Goal: Information Seeking & Learning: Learn about a topic

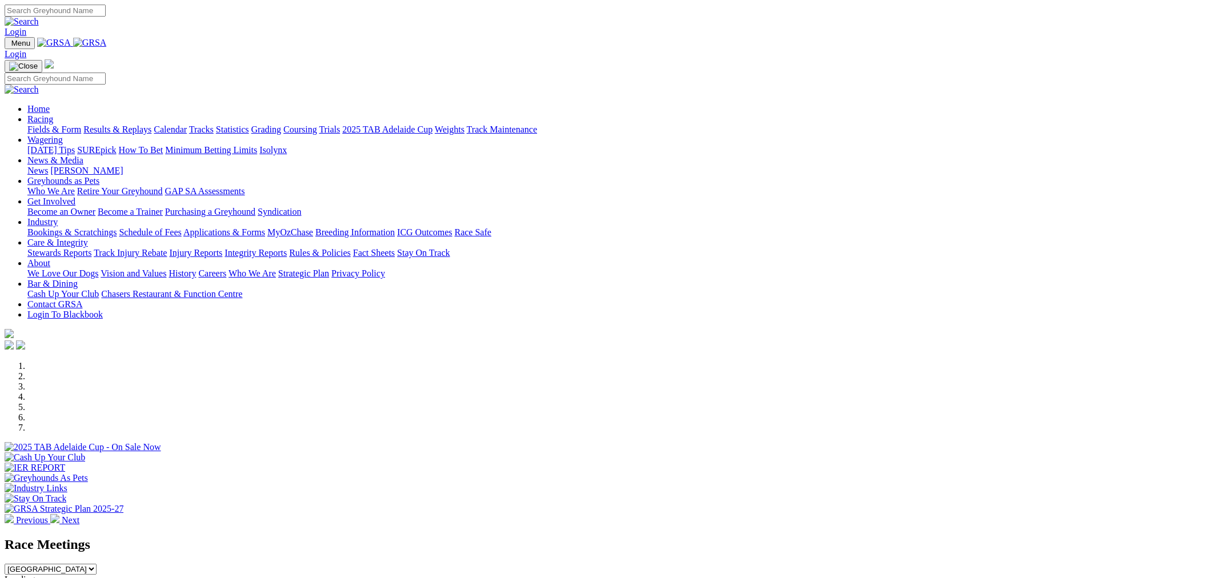
click at [81, 125] on link "Fields & Form" at bounding box center [54, 130] width 54 height 10
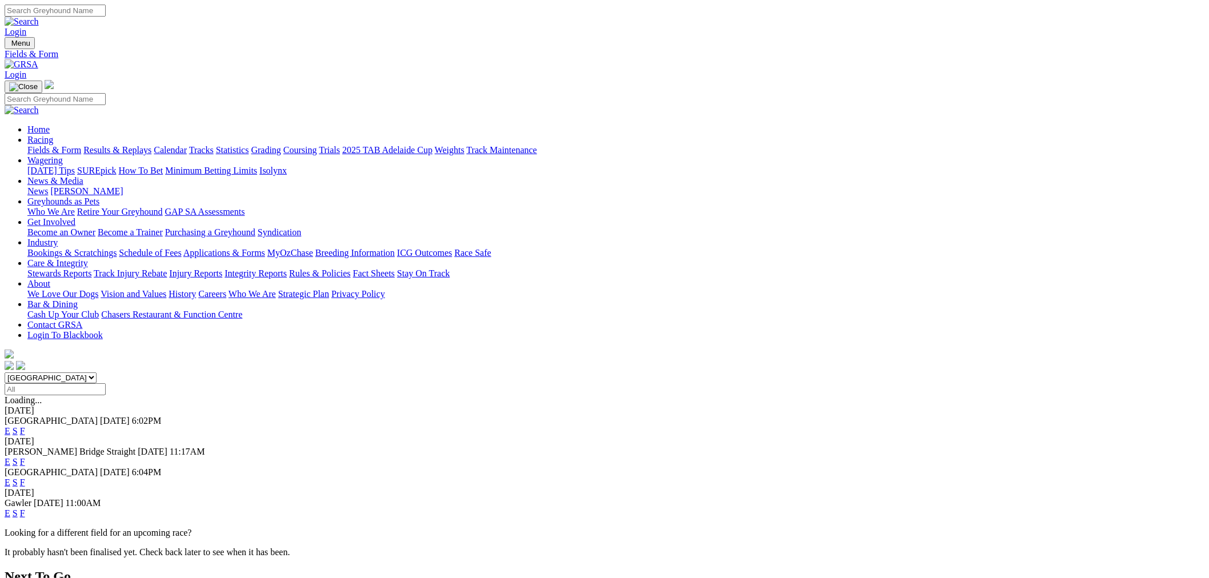
click at [97, 372] on select "[GEOGRAPHIC_DATA] [GEOGRAPHIC_DATA] [GEOGRAPHIC_DATA] [GEOGRAPHIC_DATA] [GEOGRA…" at bounding box center [51, 377] width 92 height 11
select select "QLD"
click at [97, 372] on select "South Australia New South Wales Northern Territory Queensland Tasmania Victoria…" at bounding box center [51, 377] width 92 height 11
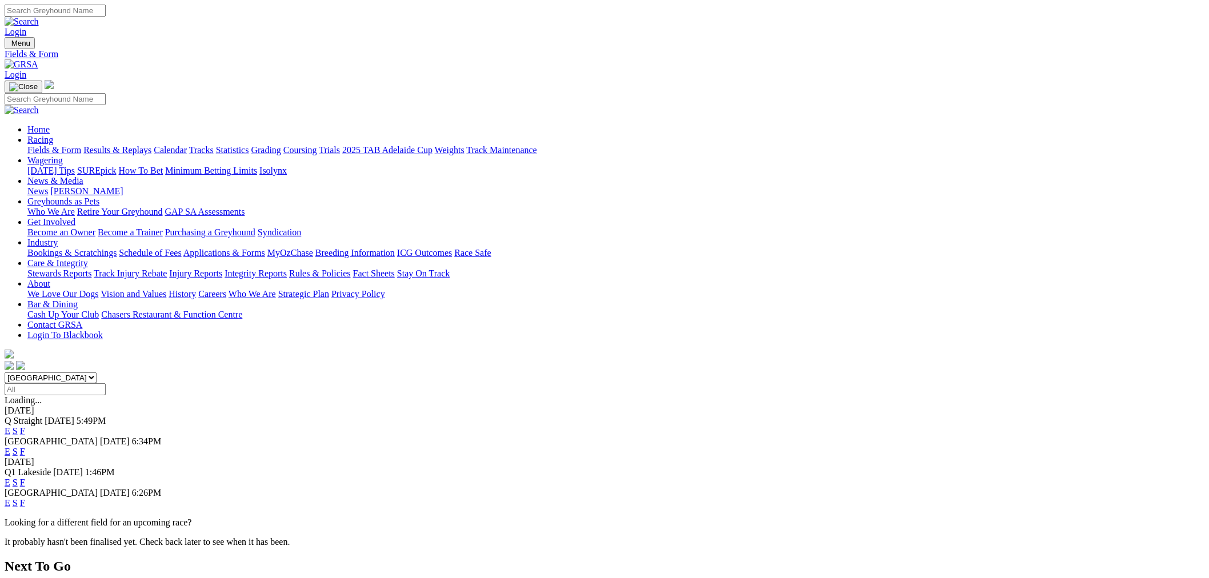
click at [10, 447] on link "E" at bounding box center [8, 452] width 6 height 10
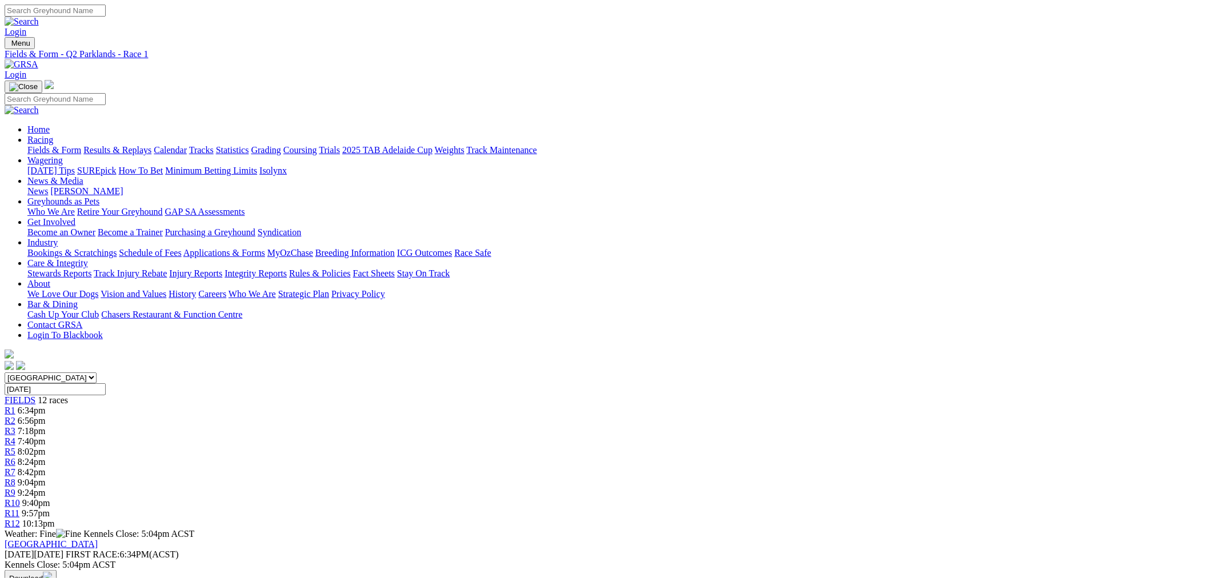
click at [15, 447] on link "R5" at bounding box center [10, 452] width 11 height 10
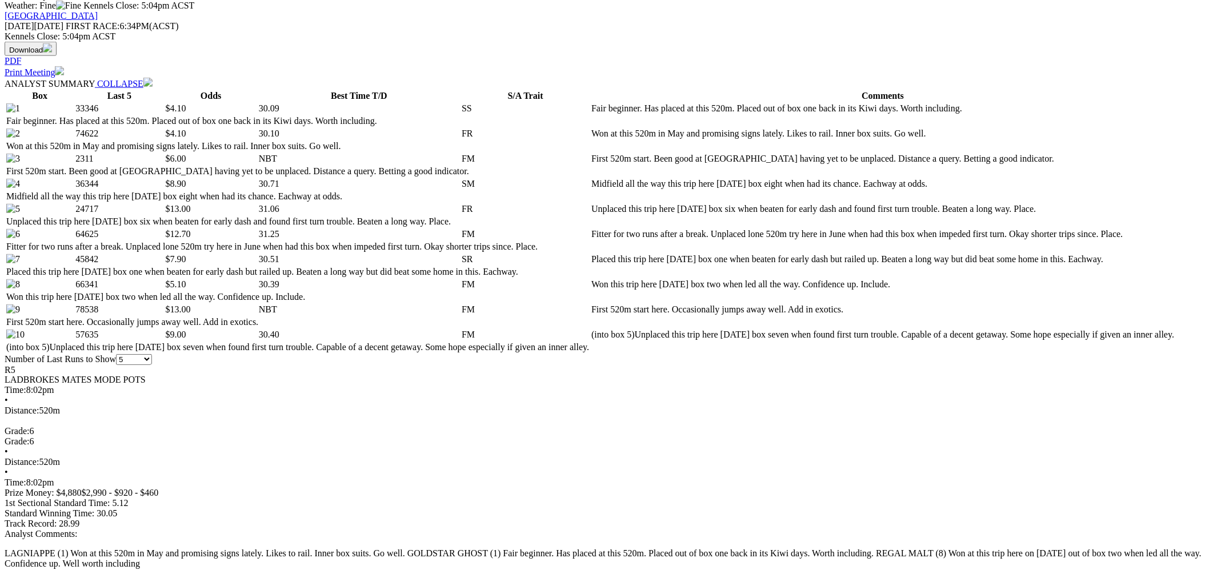
scroll to position [528, 0]
